Goal: Task Accomplishment & Management: Manage account settings

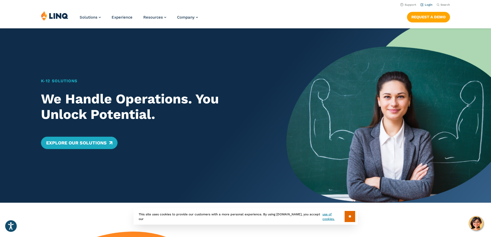
click at [423, 4] on link "Login" at bounding box center [427, 4] width 12 height 3
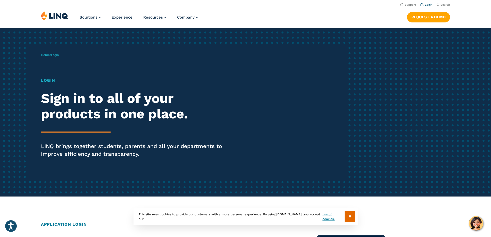
click at [427, 4] on link "Login" at bounding box center [427, 4] width 12 height 3
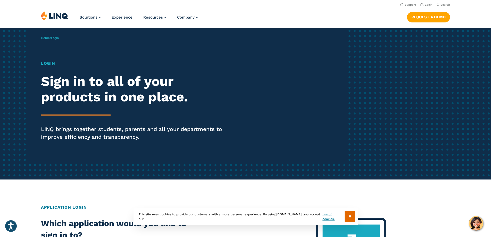
scroll to position [26, 0]
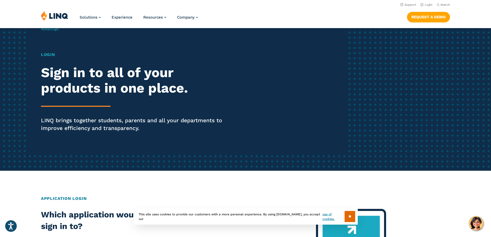
click at [47, 55] on h1 "Login" at bounding box center [135, 55] width 189 height 6
